Goal: Task Accomplishment & Management: Manage account settings

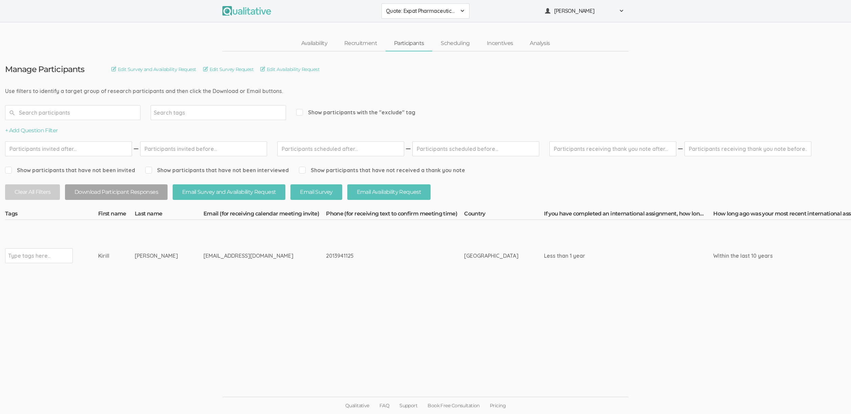
drag, startPoint x: 626, startPoint y: 214, endPoint x: 706, endPoint y: 212, distance: 79.6
click at [707, 212] on th "If you have completed an international assignment, how long was the assignment?" at bounding box center [628, 214] width 169 height 9
drag, startPoint x: 173, startPoint y: 259, endPoint x: 91, endPoint y: 257, distance: 82.3
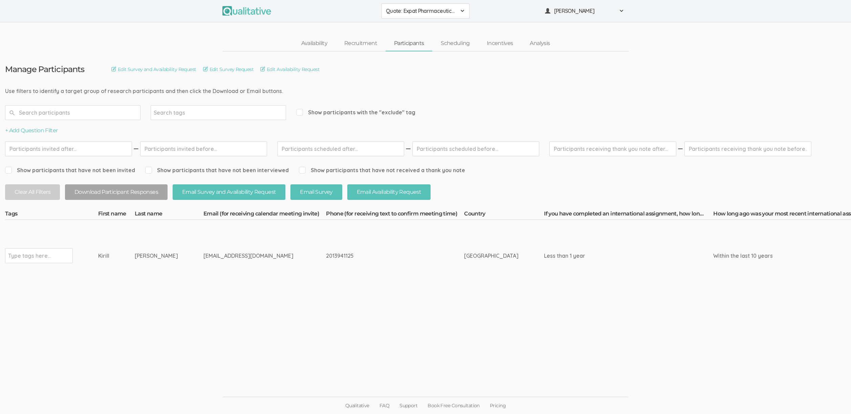
copy tr "Type tags here... Kirill Tchernakov"
click at [236, 363] on ui-view "Manage Participants Edit Survey and Availability Request Edit Survey Request Ed…" at bounding box center [425, 207] width 851 height 312
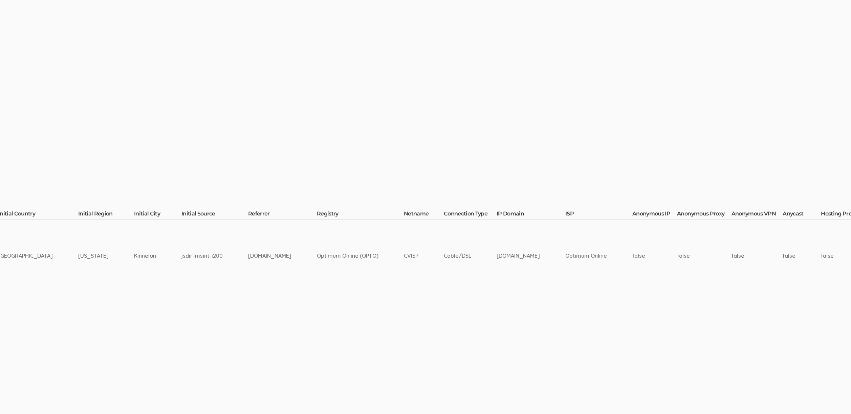
scroll to position [0, 1879]
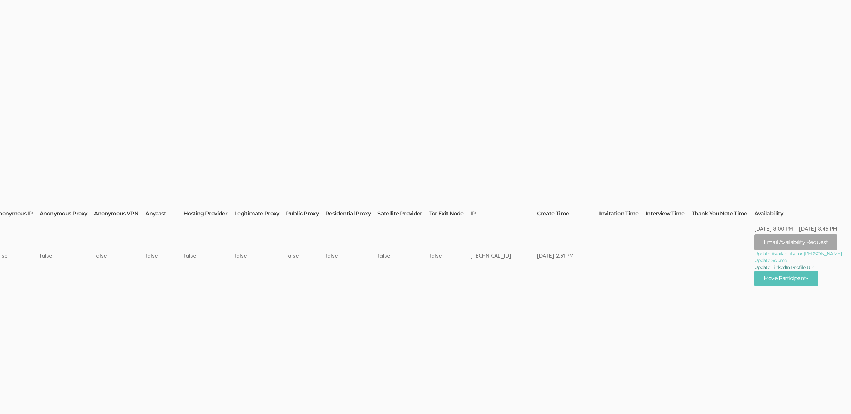
click at [794, 268] on link "Update LinkedIn Profile URL" at bounding box center [797, 267] width 87 height 7
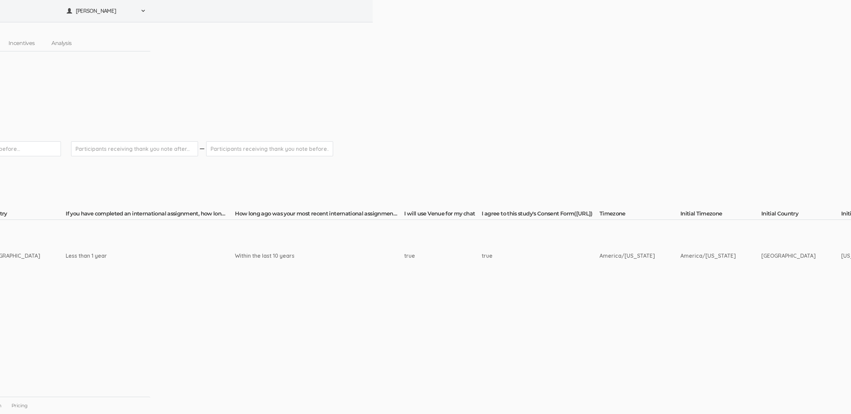
scroll to position [0, 0]
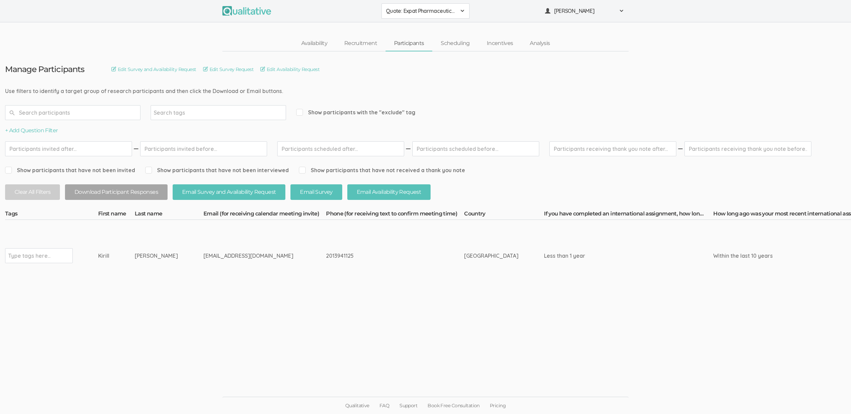
click at [16, 254] on input "text" at bounding box center [29, 256] width 42 height 9
type input "verified"
drag, startPoint x: 329, startPoint y: 257, endPoint x: 327, endPoint y: 211, distance: 46.1
click at [327, 211] on th "Phone (for receiving text to confirm meeting time)" at bounding box center [395, 214] width 138 height 9
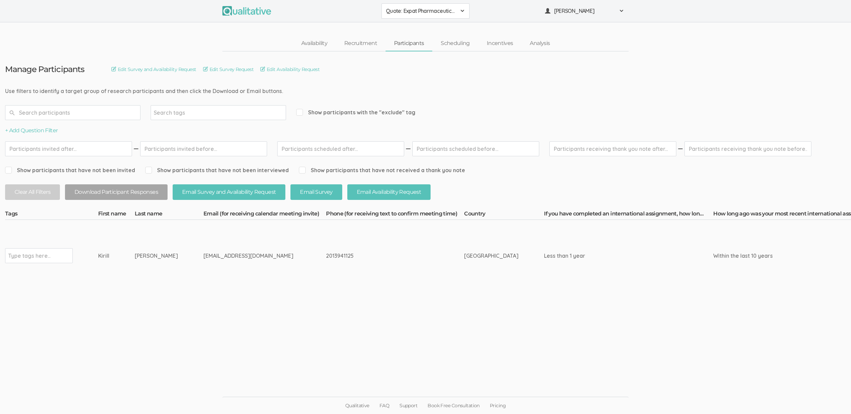
drag, startPoint x: 151, startPoint y: 214, endPoint x: 327, endPoint y: 256, distance: 181.0
click at [327, 256] on div "2013941125" at bounding box center [382, 256] width 113 height 8
drag, startPoint x: 327, startPoint y: 255, endPoint x: 236, endPoint y: 215, distance: 99.3
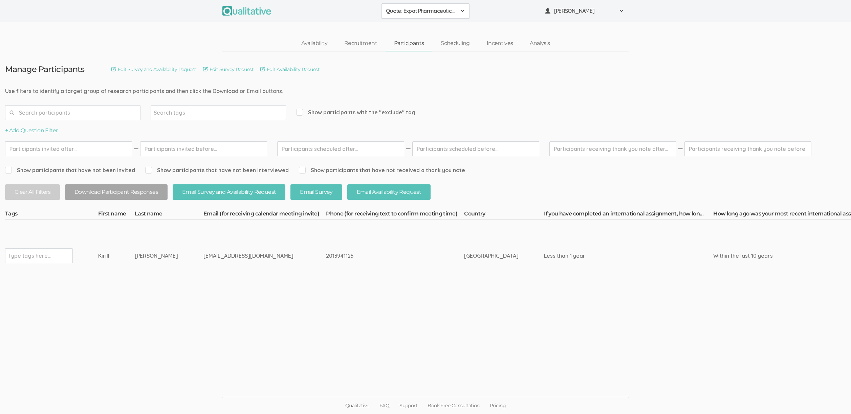
click at [236, 215] on th "Email (for receiving calendar meeting invite)" at bounding box center [264, 214] width 123 height 9
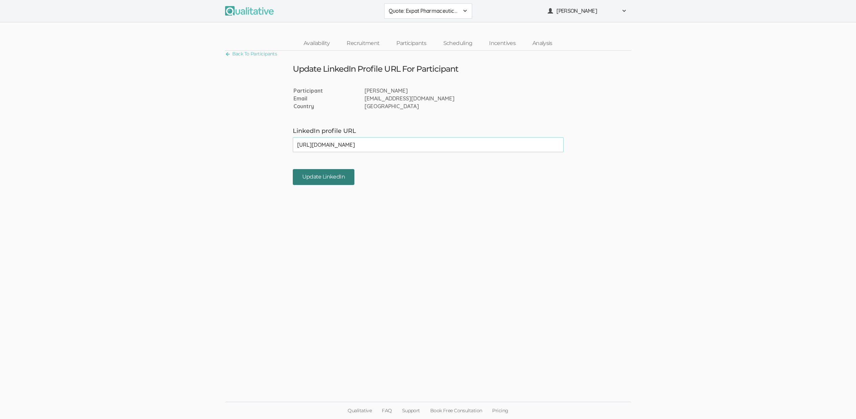
type input "[URL][DOMAIN_NAME]"
click at [331, 174] on input "Update LinkedIn" at bounding box center [324, 177] width 62 height 16
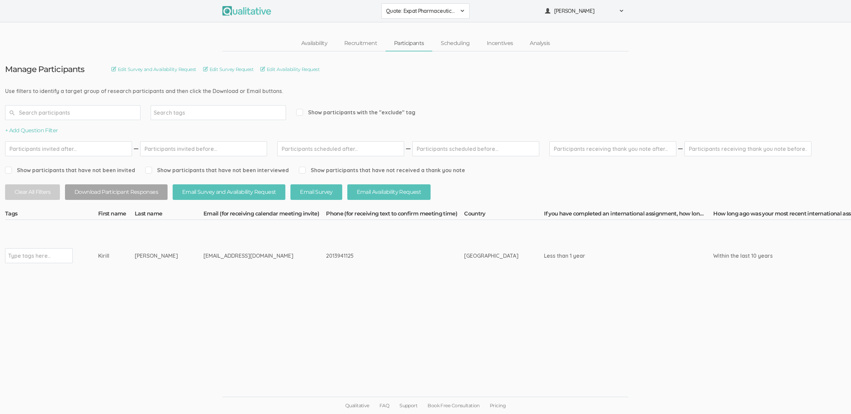
click at [160, 352] on ui-view "Manage Participants Edit Survey and Availability Request Edit Survey Request Ed…" at bounding box center [425, 207] width 851 height 312
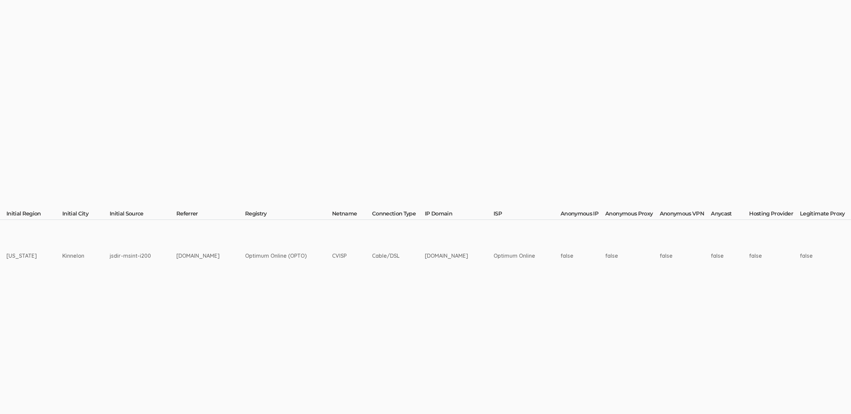
scroll to position [0, 1890]
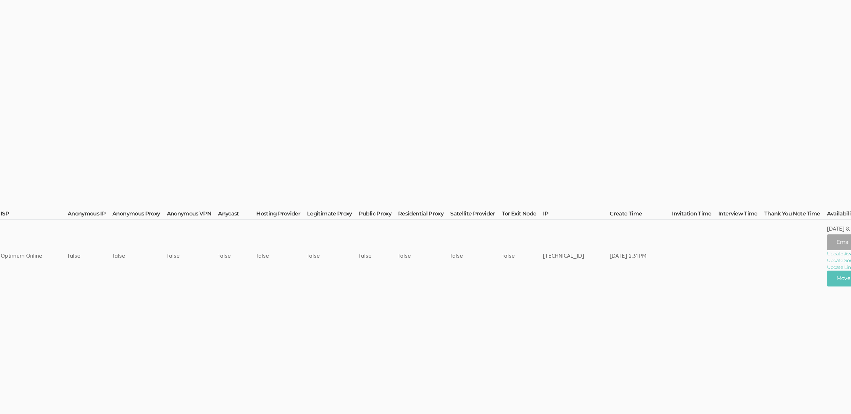
click at [601, 253] on td "[TECHNICAL_ID]" at bounding box center [576, 256] width 67 height 72
copy td "[TECHNICAL_ID]"
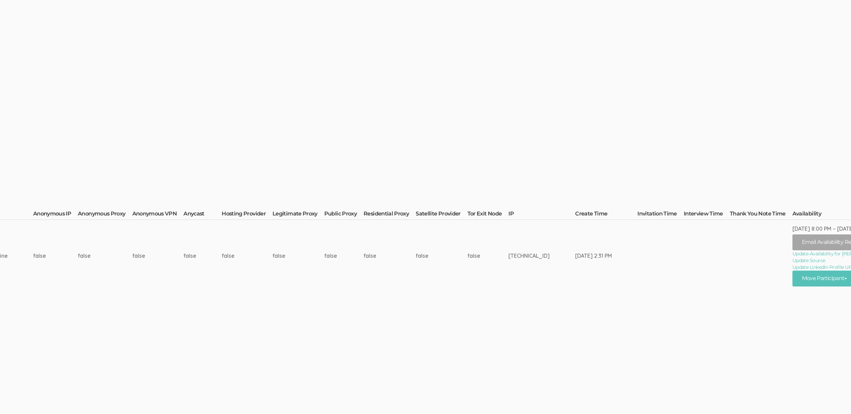
scroll to position [0, 1993]
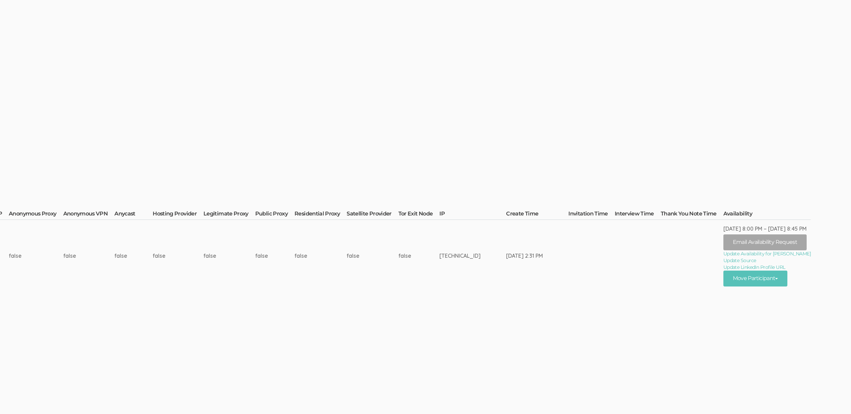
copy td "[TECHNICAL_ID]"
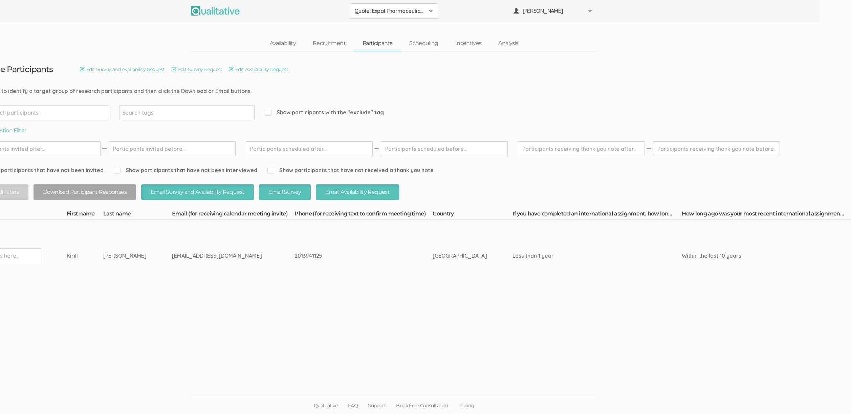
scroll to position [0, 0]
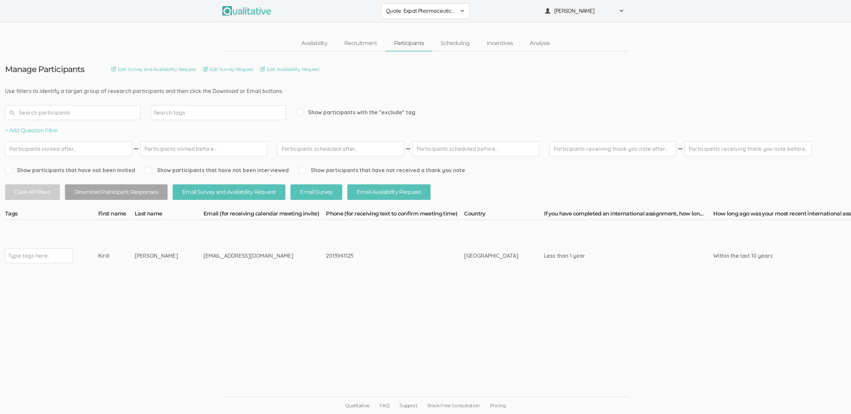
click at [203, 245] on td "[EMAIL_ADDRESS][DOMAIN_NAME]" at bounding box center [264, 256] width 123 height 72
click at [230, 276] on td "[EMAIL_ADDRESS][DOMAIN_NAME]" at bounding box center [264, 256] width 123 height 72
drag, startPoint x: 340, startPoint y: 258, endPoint x: 199, endPoint y: 255, distance: 140.9
click at [203, 255] on div "[EMAIL_ADDRESS][DOMAIN_NAME]" at bounding box center [251, 256] width 97 height 8
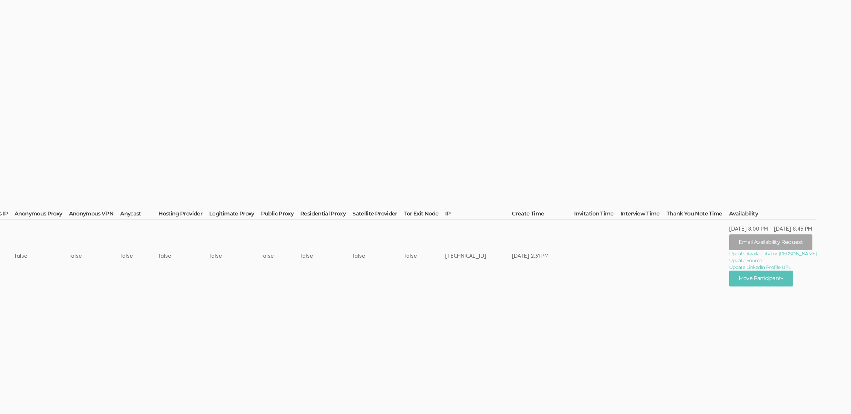
scroll to position [0, 1993]
click at [788, 278] on button "Move Participant" at bounding box center [756, 279] width 64 height 16
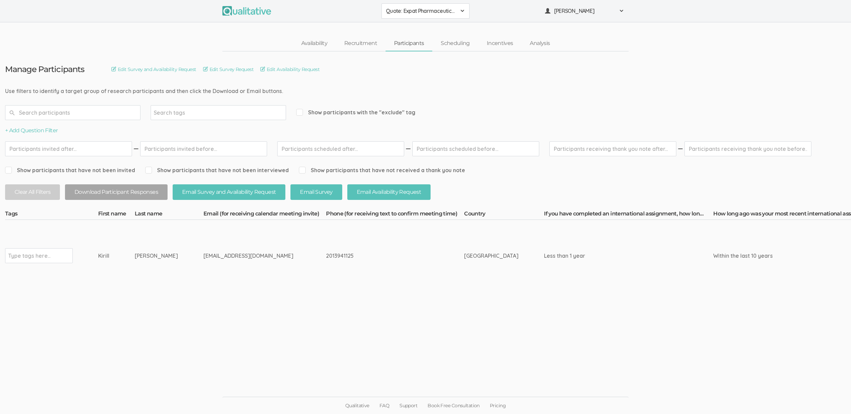
scroll to position [5, 1993]
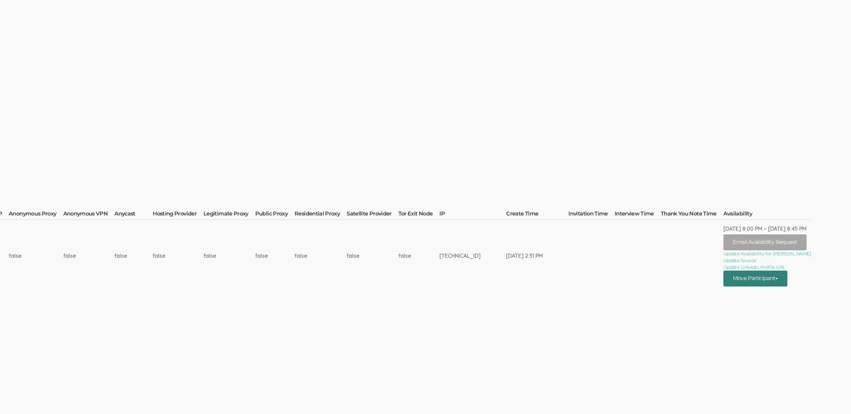
click at [786, 276] on button "Move Participant" at bounding box center [756, 279] width 64 height 16
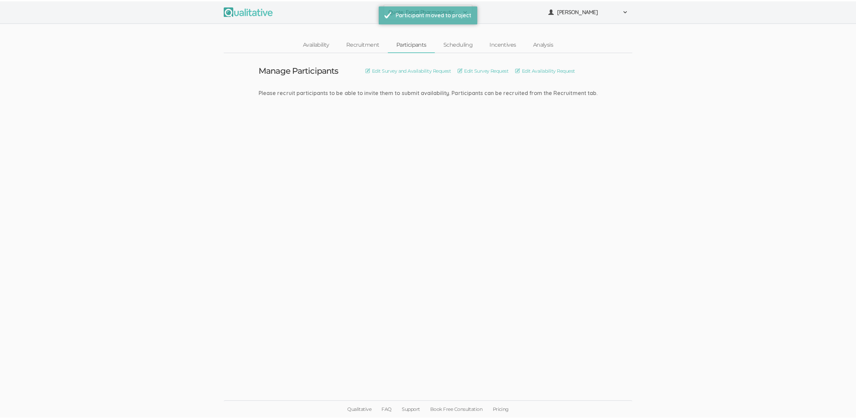
scroll to position [0, 0]
drag, startPoint x: 451, startPoint y: 15, endPoint x: 446, endPoint y: 15, distance: 5.1
click at [451, 15] on div "Participant moved to project" at bounding box center [433, 14] width 75 height 8
click at [135, 93] on ui-view "Manage Participants Edit Survey and Availability Request Edit Survey Request Ed…" at bounding box center [428, 209] width 856 height 317
